Goal: Task Accomplishment & Management: Manage account settings

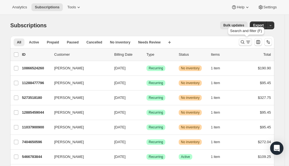
click at [244, 41] on icon "Search and filter results" at bounding box center [243, 42] width 6 height 6
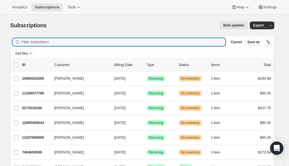
paste input "[EMAIL_ADDRESS][DOMAIN_NAME]"
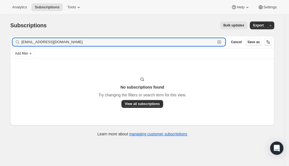
paste input "[PERSON_NAME]"
type input "[PERSON_NAME]"
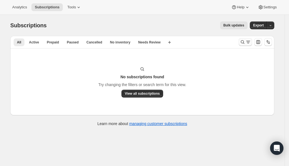
click at [241, 42] on button "Search and filter results" at bounding box center [245, 42] width 13 height 8
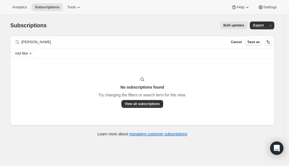
click at [220, 40] on div "Sam Hughes Clear" at bounding box center [119, 42] width 213 height 8
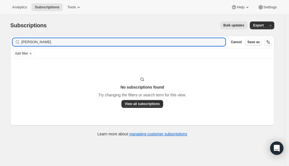
click at [220, 41] on div "Sam Hughes Clear" at bounding box center [119, 42] width 213 height 8
